Goal: Task Accomplishment & Management: Manage account settings

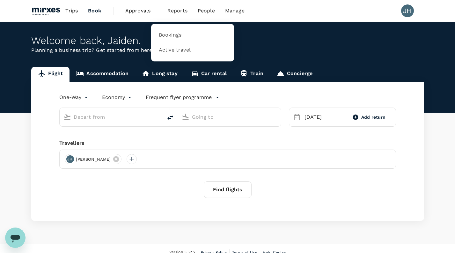
click at [168, 11] on span "Reports" at bounding box center [177, 11] width 20 height 8
click at [166, 34] on span "Bookings" at bounding box center [170, 35] width 23 height 7
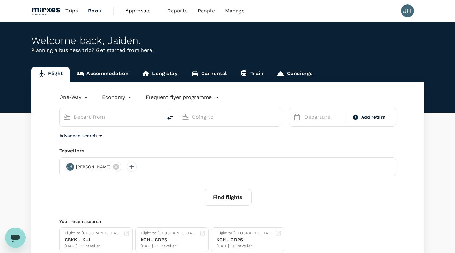
type input "Kuala Lumpur Intl (KUL)"
type input "Singapore, Singapore (any)"
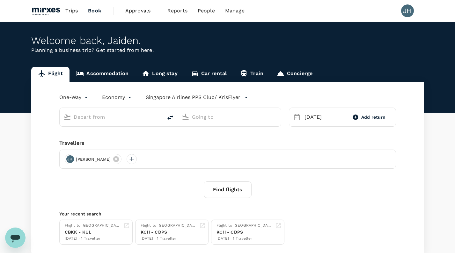
type input "Kuala Lumpur Intl (KUL)"
type input "Singapore, Singapore (any)"
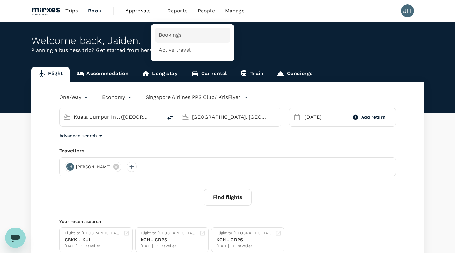
click at [170, 30] on link "Bookings" at bounding box center [192, 35] width 75 height 15
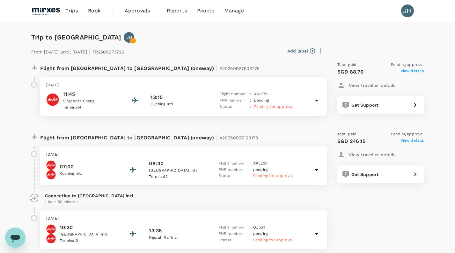
click at [319, 52] on icon "button" at bounding box center [321, 51] width 8 height 8
click at [277, 68] on span "Add label" at bounding box center [282, 68] width 65 height 8
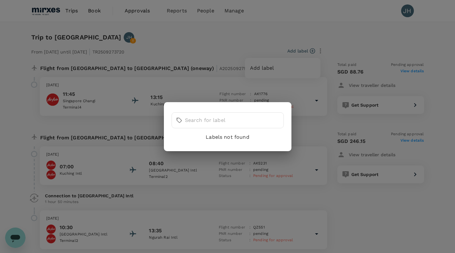
click at [184, 78] on div "​ ​ Labels not found" at bounding box center [227, 126] width 455 height 253
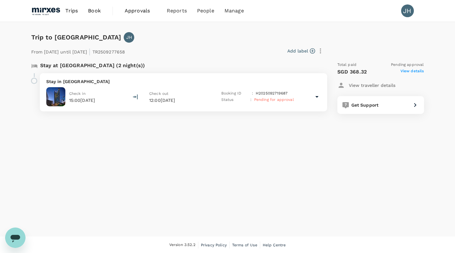
click at [321, 50] on icon "button" at bounding box center [321, 51] width 8 height 8
click at [113, 98] on div at bounding box center [227, 126] width 455 height 253
click at [325, 99] on div "Stay in [GEOGRAPHIC_DATA] Check in 15:00[DATE] Check out 12:00[DATE] Booking ID…" at bounding box center [183, 92] width 287 height 38
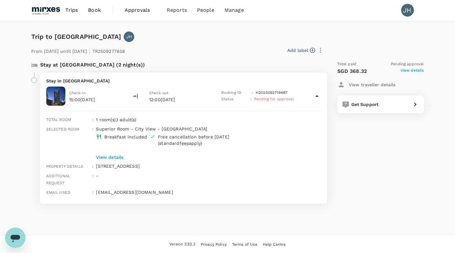
scroll to position [0, 0]
click at [417, 70] on span "View details" at bounding box center [412, 72] width 24 height 8
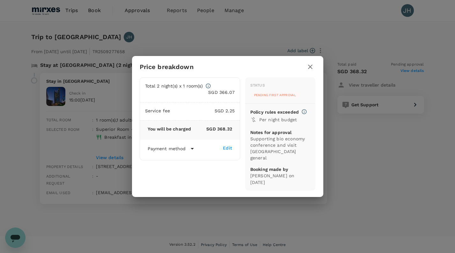
click at [229, 151] on div "Edit" at bounding box center [227, 148] width 9 height 6
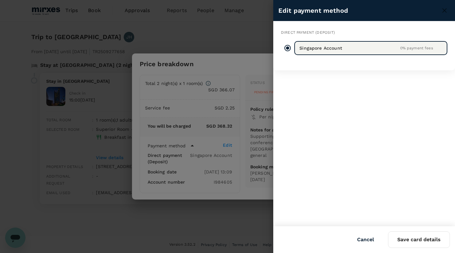
click at [360, 235] on button "Cancel" at bounding box center [365, 240] width 35 height 16
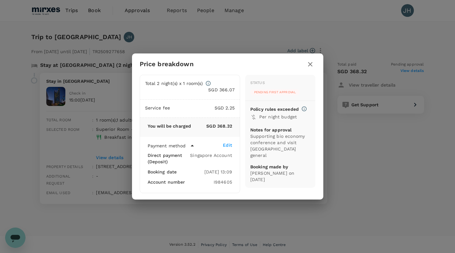
click at [311, 65] on icon "button" at bounding box center [310, 65] width 8 height 8
